Goal: Transaction & Acquisition: Subscribe to service/newsletter

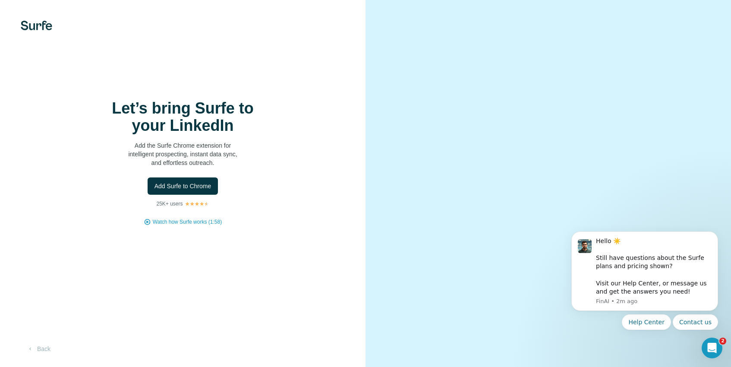
scroll to position [21, 0]
click at [179, 218] on span "Watch how Surfe works (1:58)" at bounding box center [187, 222] width 69 height 8
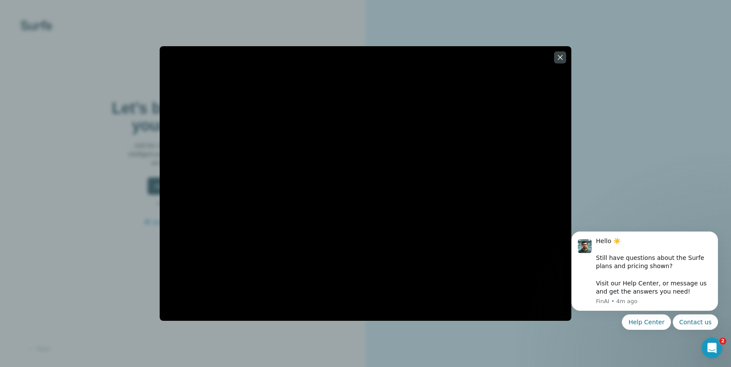
click at [562, 57] on icon "button" at bounding box center [560, 57] width 9 height 9
click at [561, 106] on video at bounding box center [548, 183] width 311 height 155
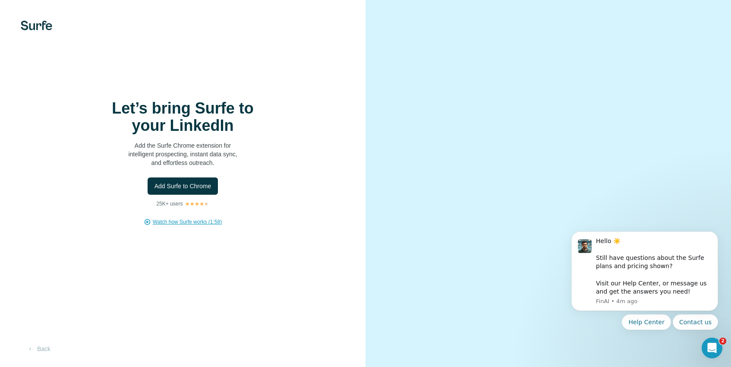
click at [463, 106] on video at bounding box center [548, 183] width 311 height 155
